Goal: Task Accomplishment & Management: Use online tool/utility

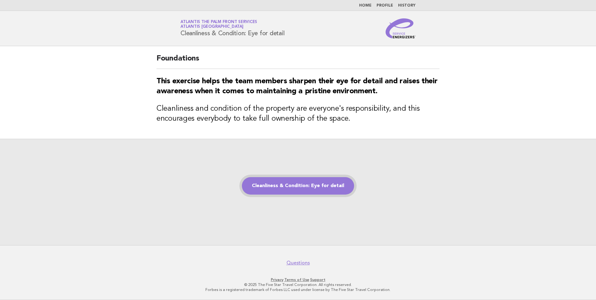
click at [309, 188] on link "Cleanliness & Condition: Eye for detail" at bounding box center [298, 185] width 112 height 17
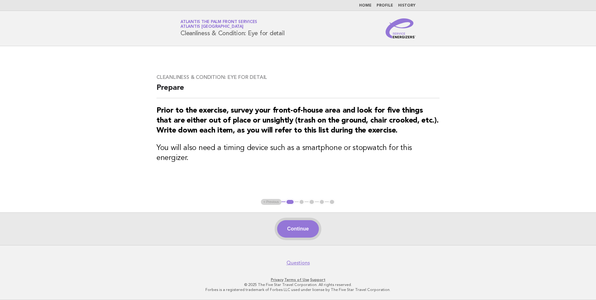
click at [289, 226] on button "Continue" at bounding box center [297, 228] width 41 height 17
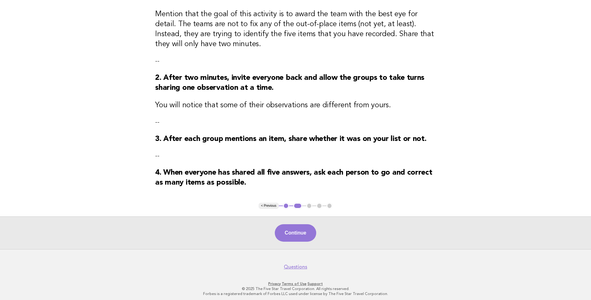
scroll to position [109, 0]
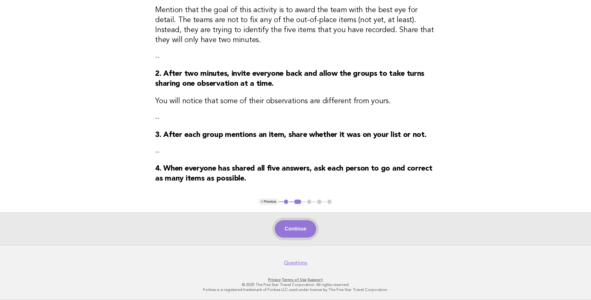
click at [287, 223] on button "Continue" at bounding box center [295, 228] width 41 height 17
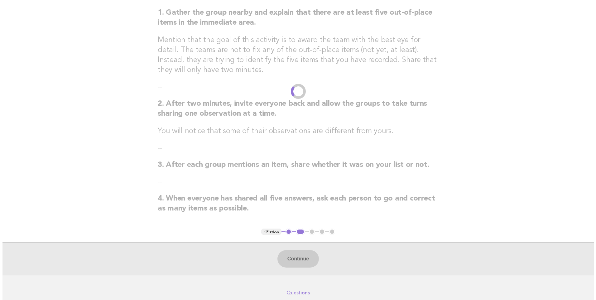
scroll to position [0, 0]
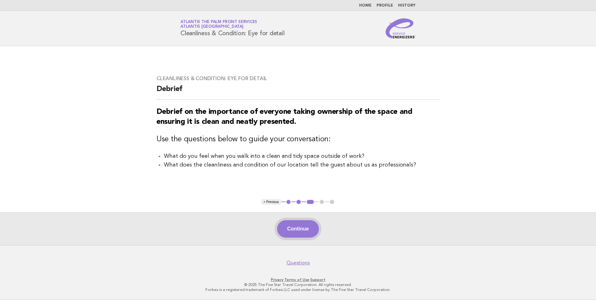
click at [304, 226] on button "Continue" at bounding box center [297, 228] width 41 height 17
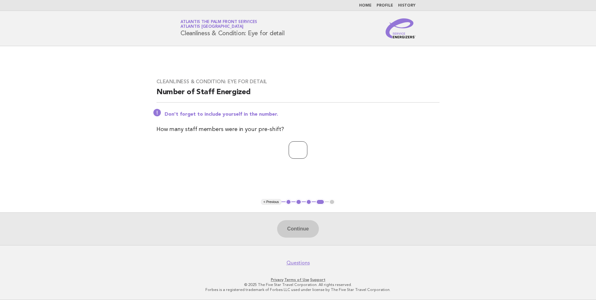
click at [298, 155] on input "number" at bounding box center [297, 149] width 19 height 17
type input "*"
click at [285, 224] on button "Continue" at bounding box center [297, 228] width 41 height 17
